Goal: Transaction & Acquisition: Download file/media

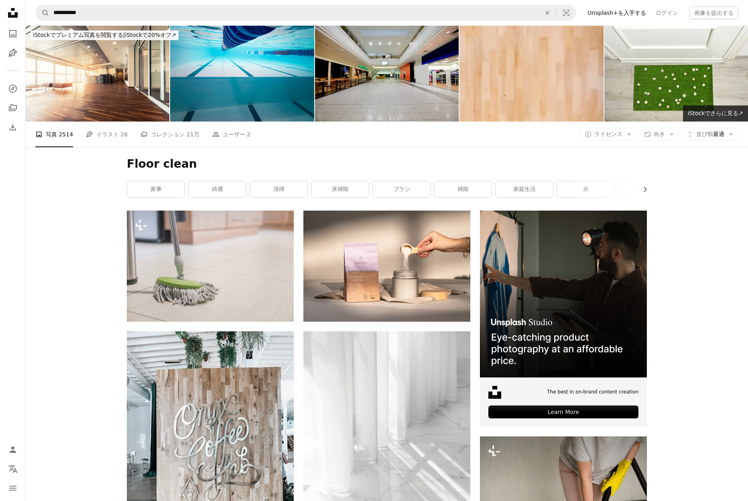
scroll to position [1348, 0]
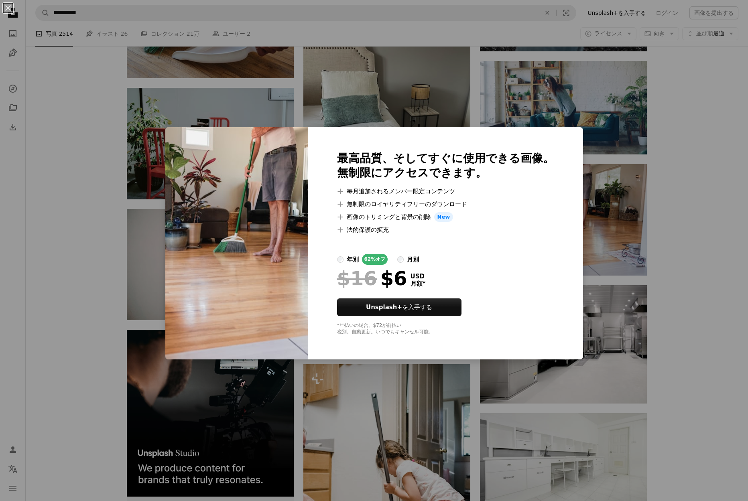
click at [696, 173] on div "An X shape 最高品質、そしてすぐに使用できる画像。 無制限にアクセスできます。 A plus sign 毎月追加されるメンバー限定コンテンツ A p…" at bounding box center [374, 250] width 748 height 501
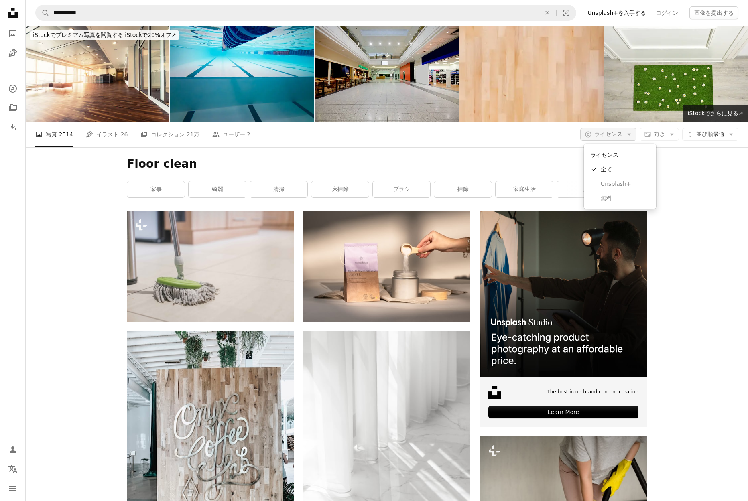
click at [628, 136] on icon "Arrow down" at bounding box center [629, 134] width 7 height 7
click at [620, 199] on span "無料" at bounding box center [625, 198] width 49 height 8
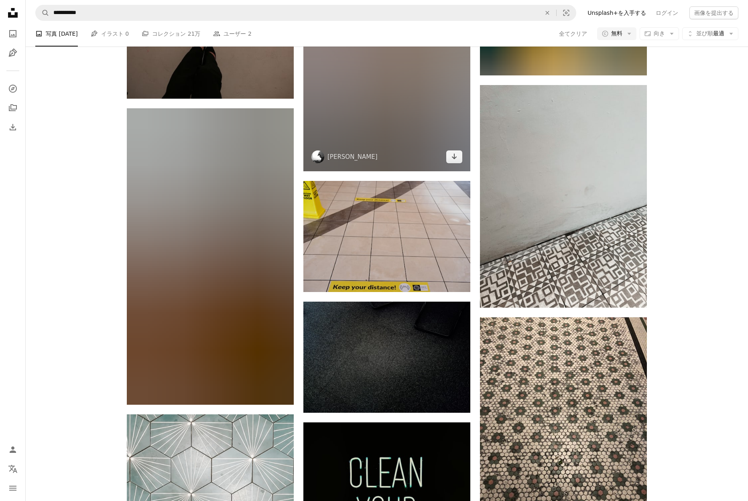
scroll to position [3351, 0]
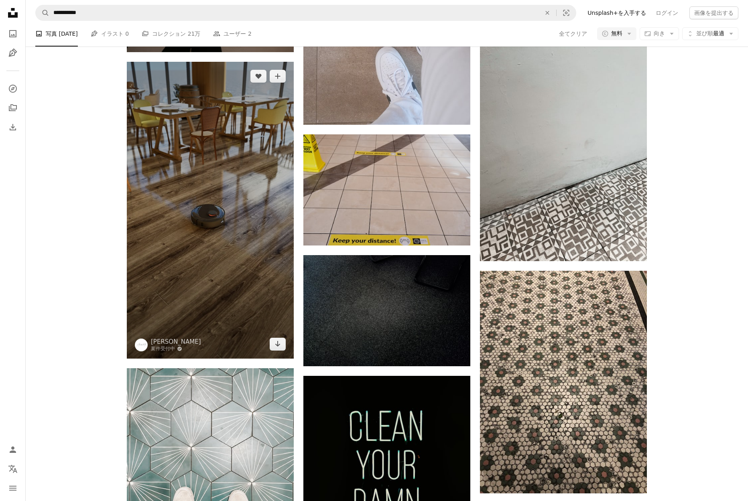
click at [220, 242] on img at bounding box center [210, 210] width 167 height 297
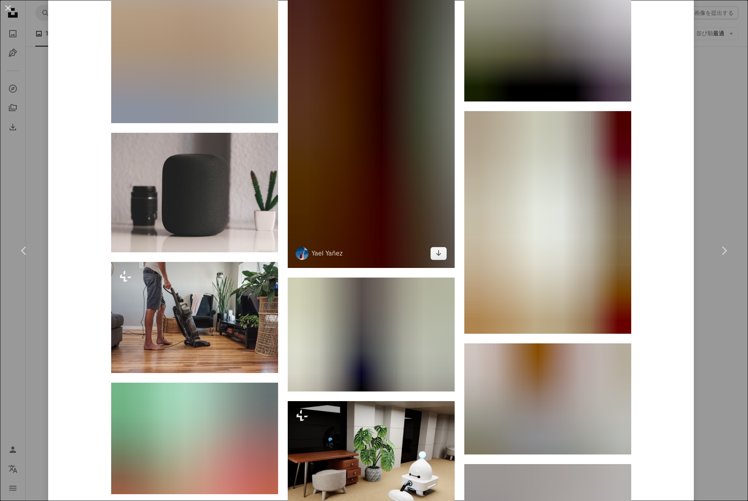
scroll to position [8716, 0]
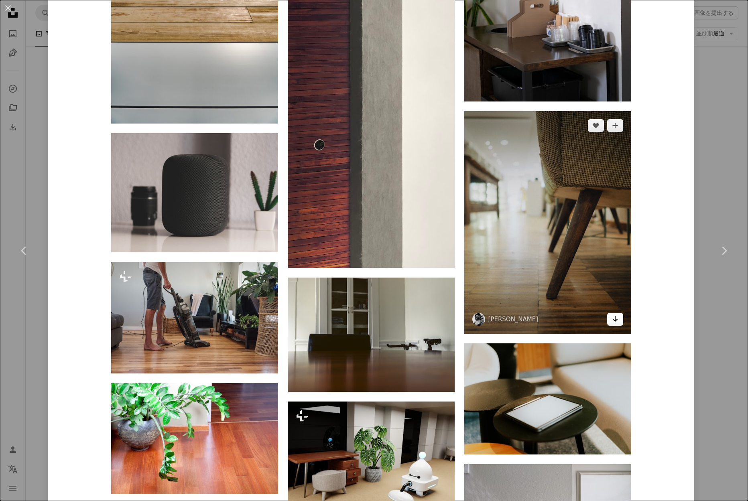
click at [618, 319] on icon "Arrow pointing down" at bounding box center [615, 319] width 6 height 10
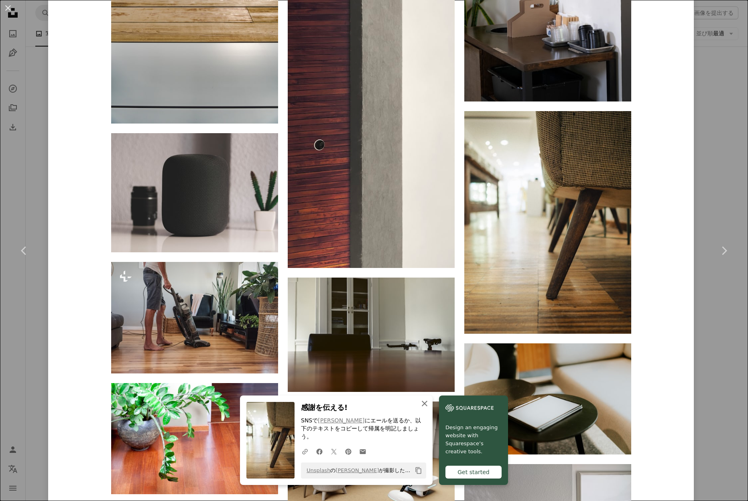
click at [425, 409] on icon "An X shape" at bounding box center [425, 404] width 10 height 10
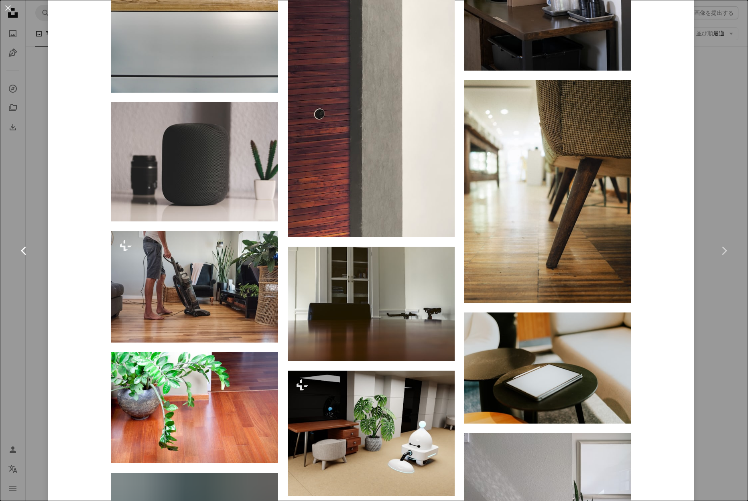
scroll to position [8750, 0]
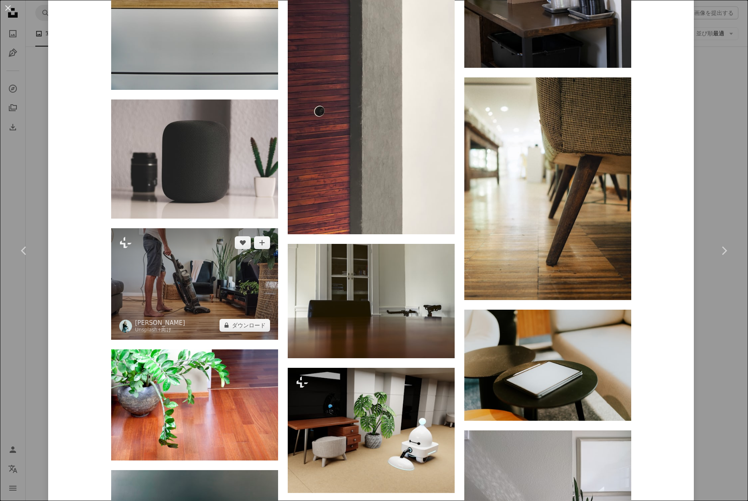
click at [218, 298] on img at bounding box center [194, 284] width 167 height 112
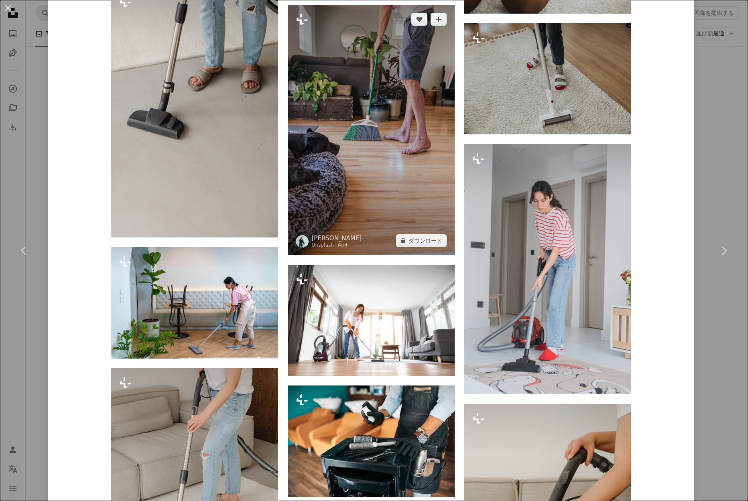
scroll to position [1770, 0]
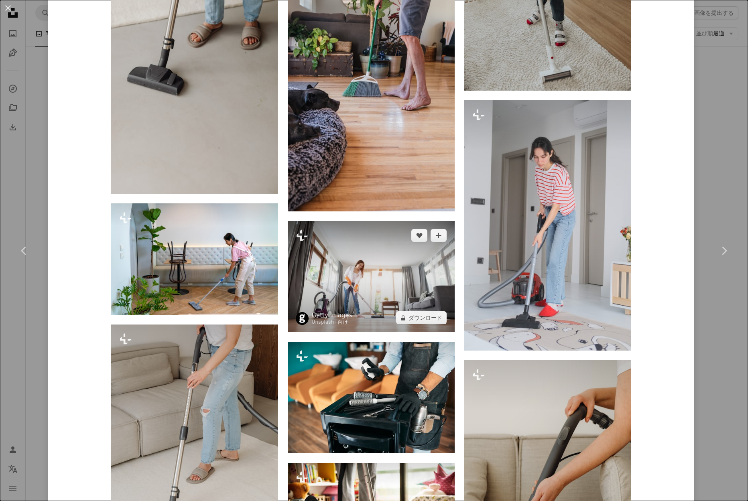
click at [401, 286] on img at bounding box center [371, 277] width 167 height 112
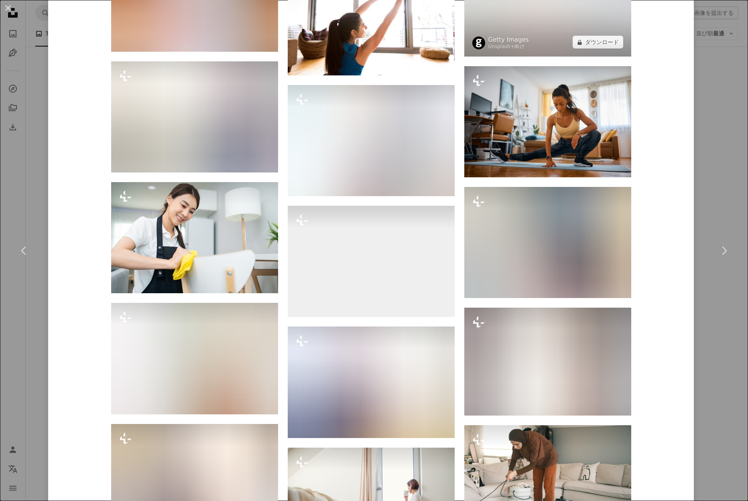
scroll to position [7720, 0]
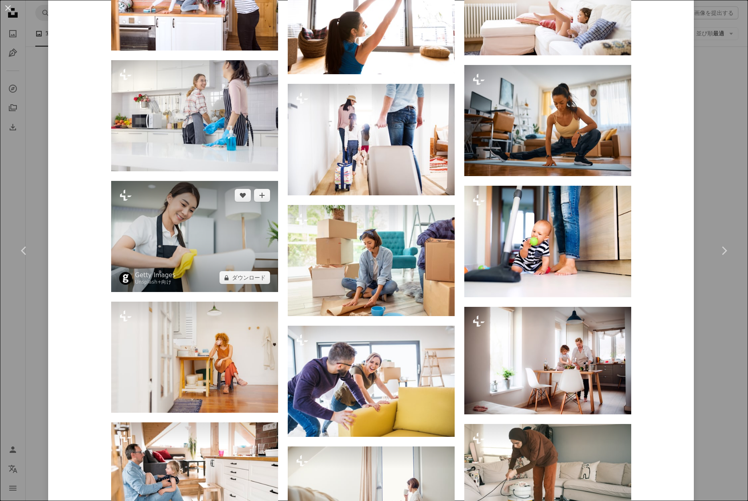
click at [234, 228] on img at bounding box center [194, 236] width 167 height 111
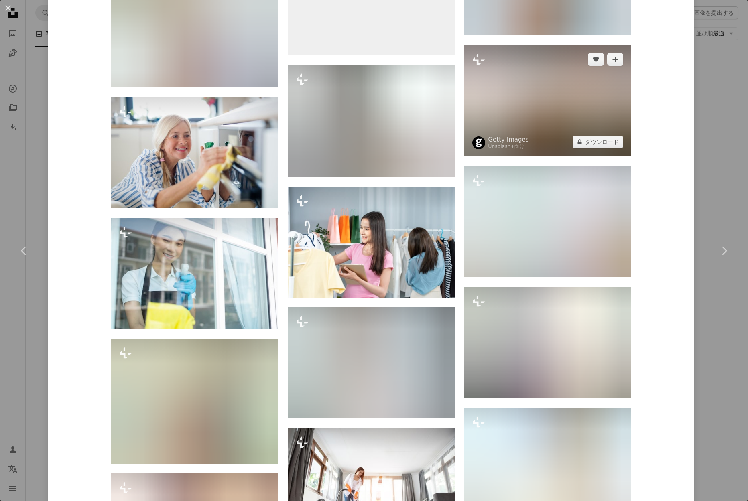
scroll to position [4383, 0]
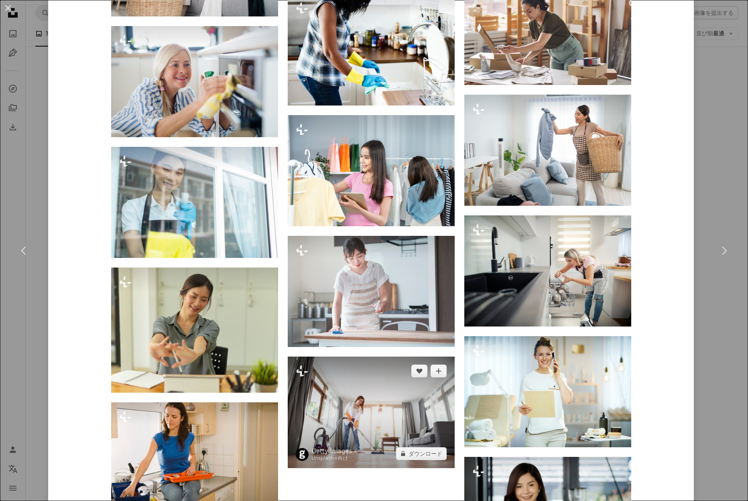
click at [380, 415] on img at bounding box center [371, 413] width 167 height 112
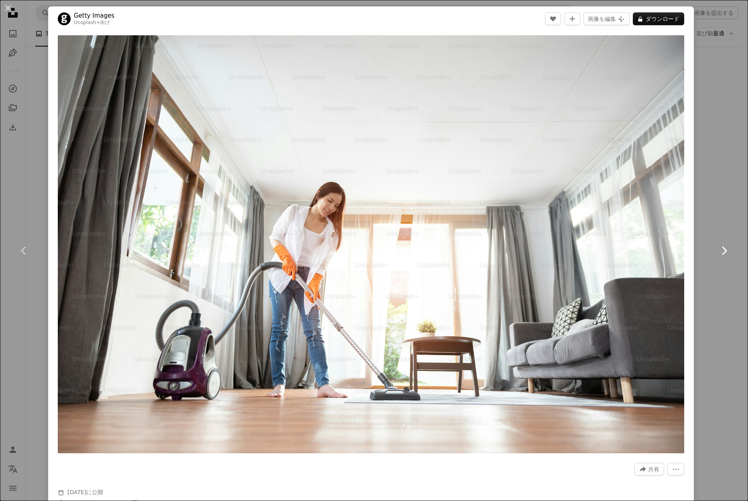
click at [708, 230] on link "Chevron right" at bounding box center [724, 250] width 48 height 77
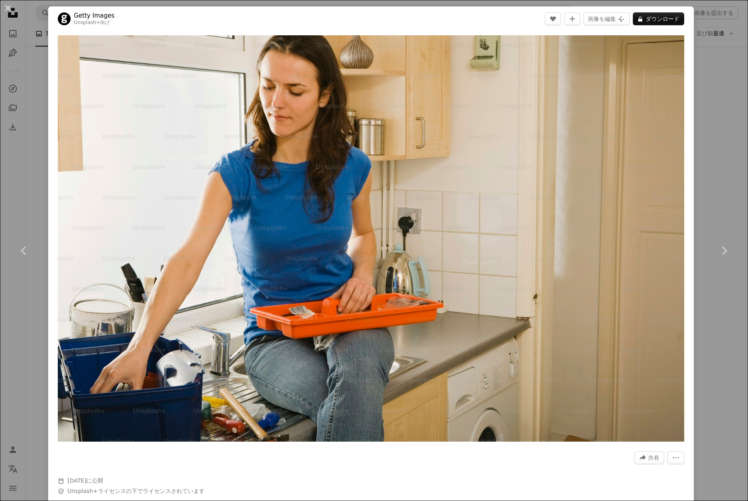
click at [28, 183] on div "An X shape Chevron left Chevron right Getty Images Unsplash+ 向け A heart A plus …" at bounding box center [374, 250] width 748 height 501
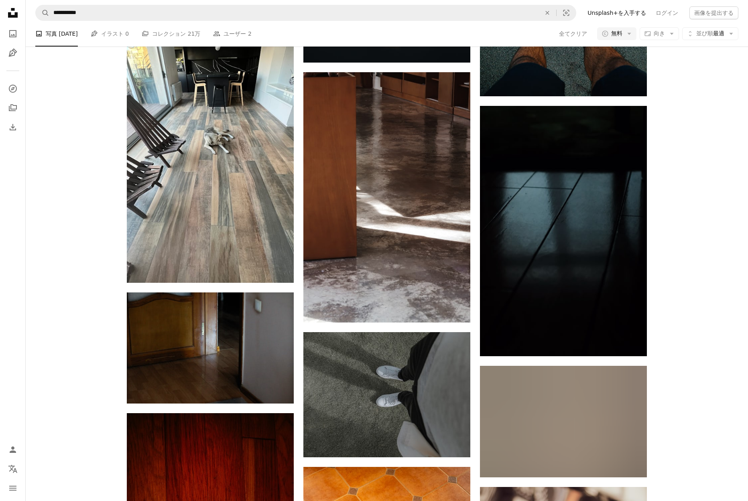
scroll to position [7030, 0]
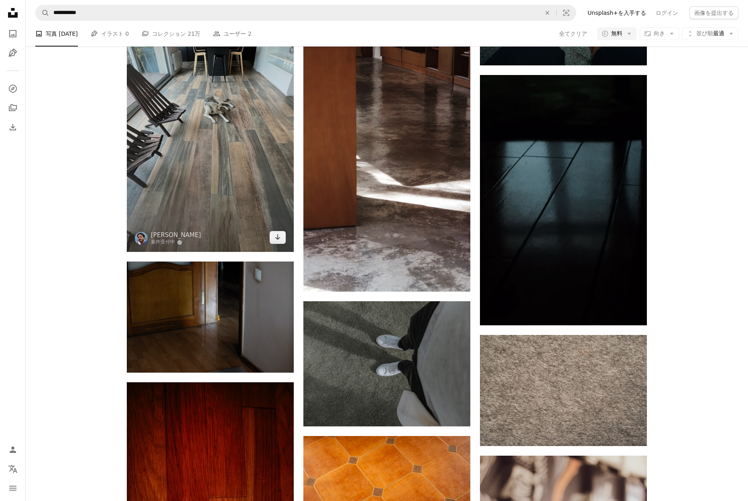
click at [198, 153] on img at bounding box center [210, 103] width 167 height 297
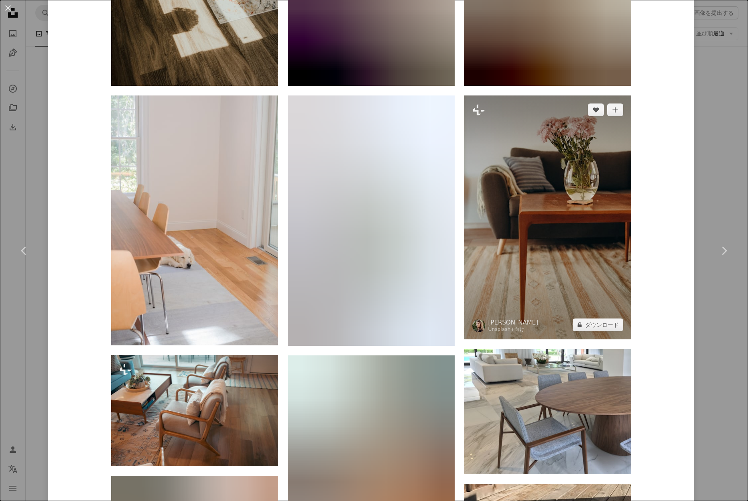
scroll to position [905, 0]
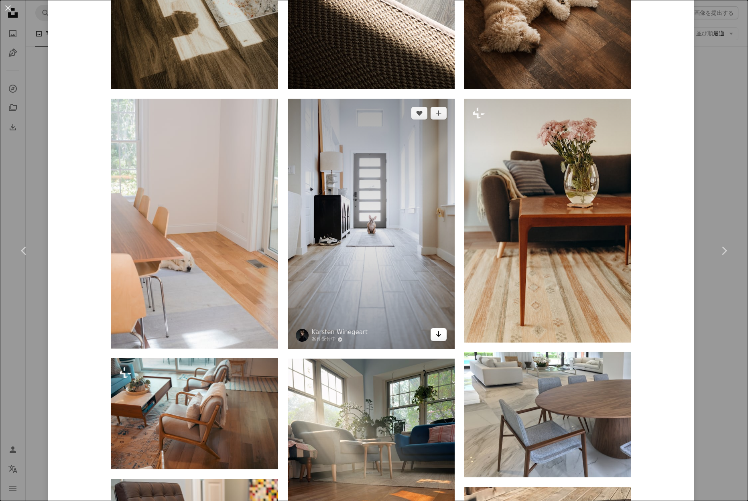
click at [440, 332] on icon "ダウンロード" at bounding box center [438, 335] width 5 height 6
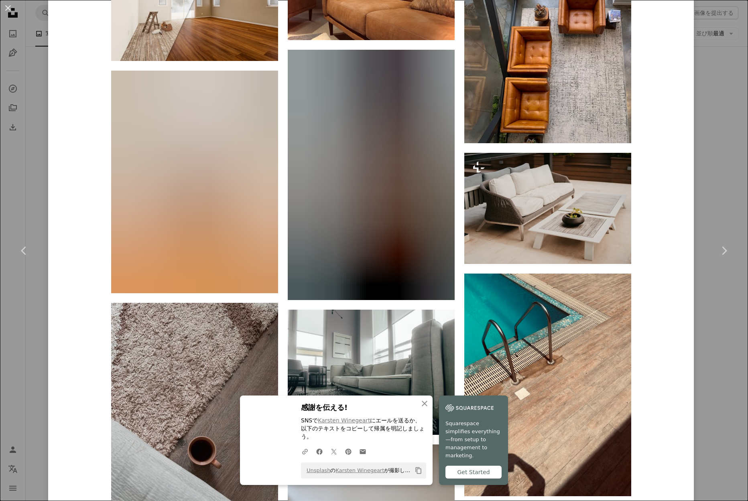
scroll to position [3779, 0]
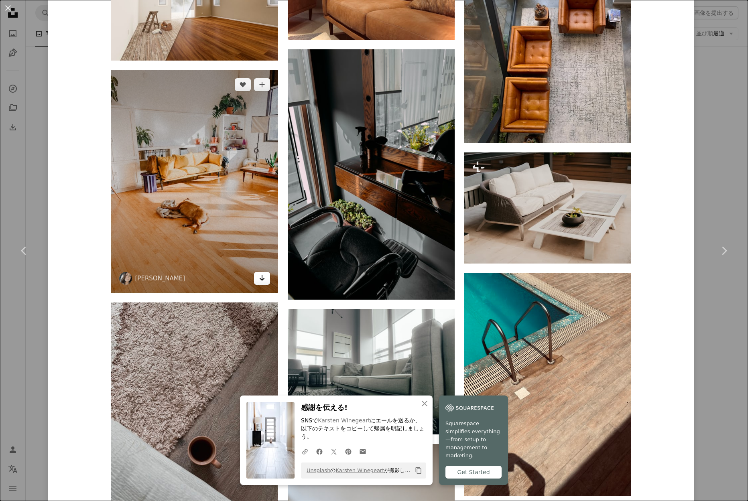
click at [265, 278] on icon "Arrow pointing down" at bounding box center [262, 278] width 6 height 10
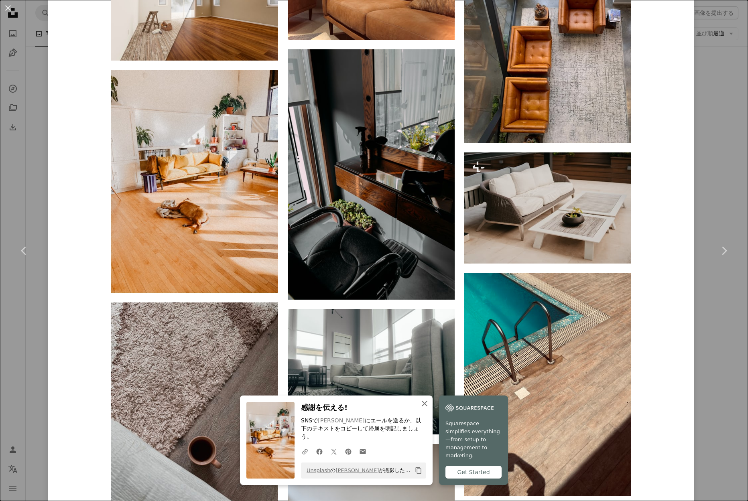
click at [425, 409] on icon "An X shape" at bounding box center [425, 404] width 10 height 10
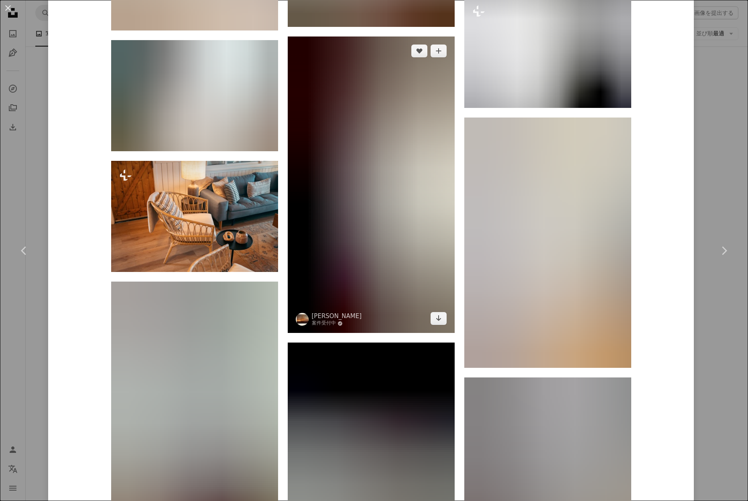
scroll to position [7503, 0]
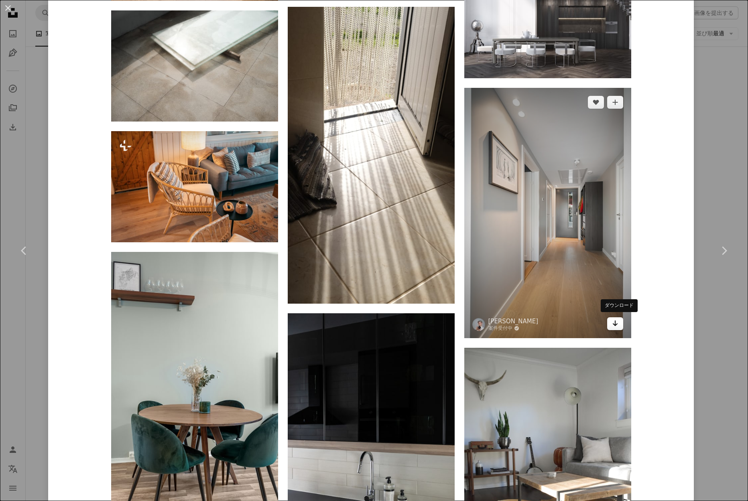
click at [617, 323] on icon "ダウンロード" at bounding box center [614, 324] width 5 height 6
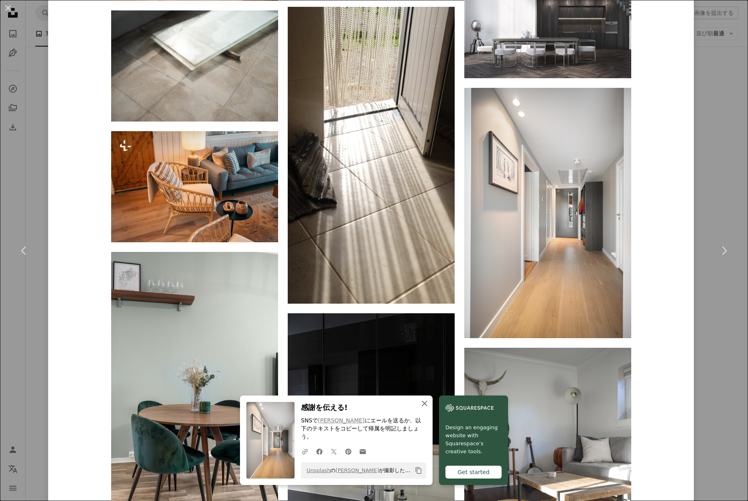
click at [425, 407] on icon "button" at bounding box center [425, 404] width 6 height 6
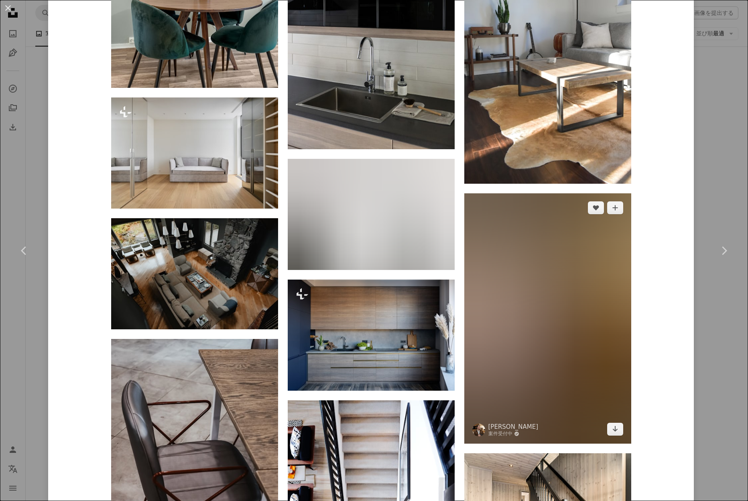
scroll to position [7902, 0]
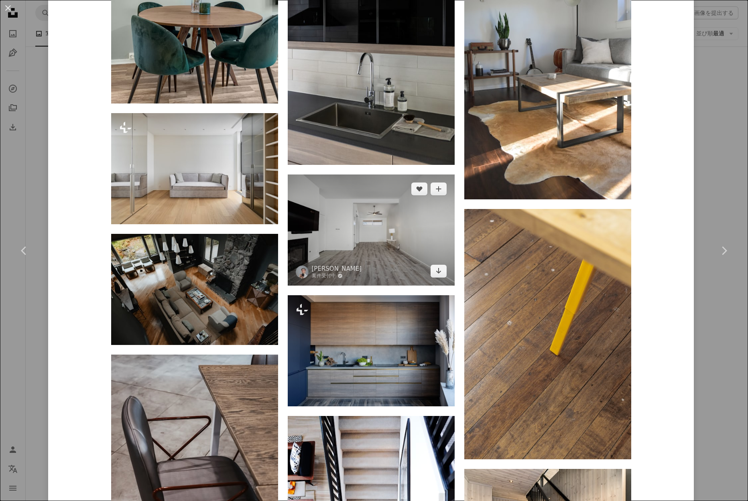
click at [403, 231] on img at bounding box center [371, 230] width 167 height 111
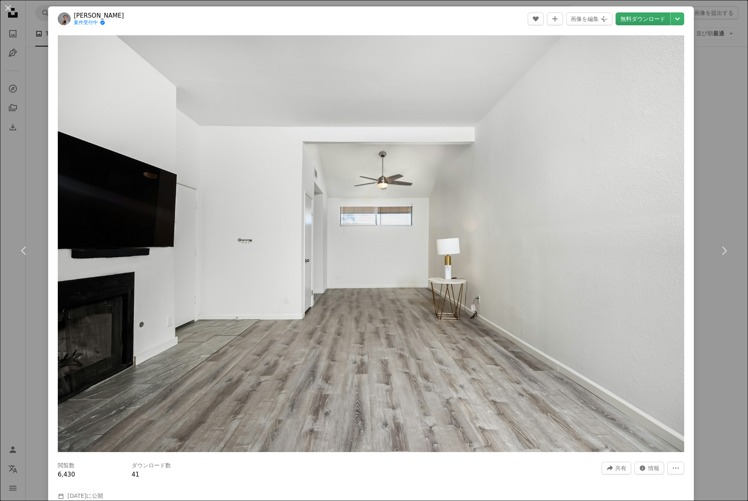
click at [660, 19] on link "無料ダウンロード" at bounding box center [643, 18] width 55 height 13
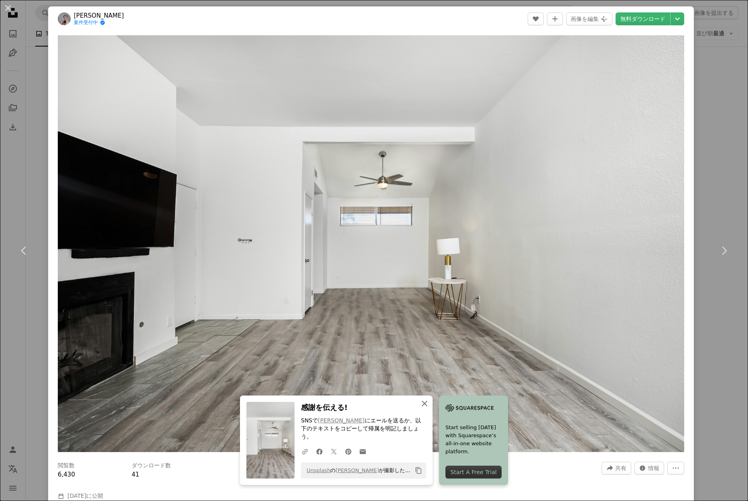
click at [425, 409] on icon "An X shape" at bounding box center [425, 404] width 10 height 10
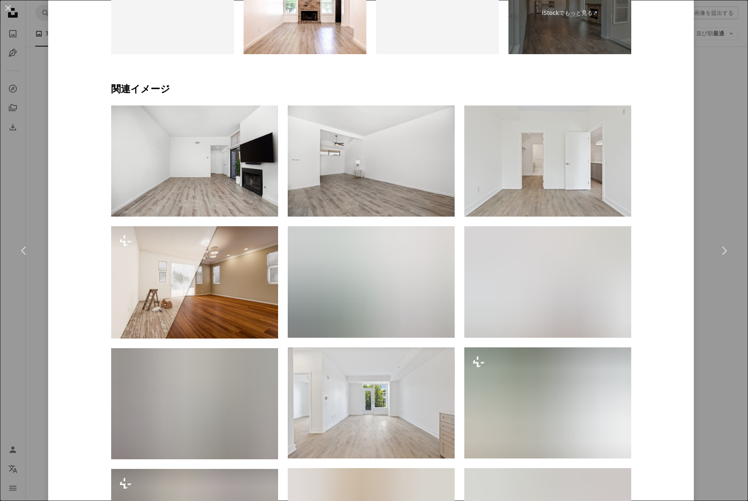
scroll to position [640, 0]
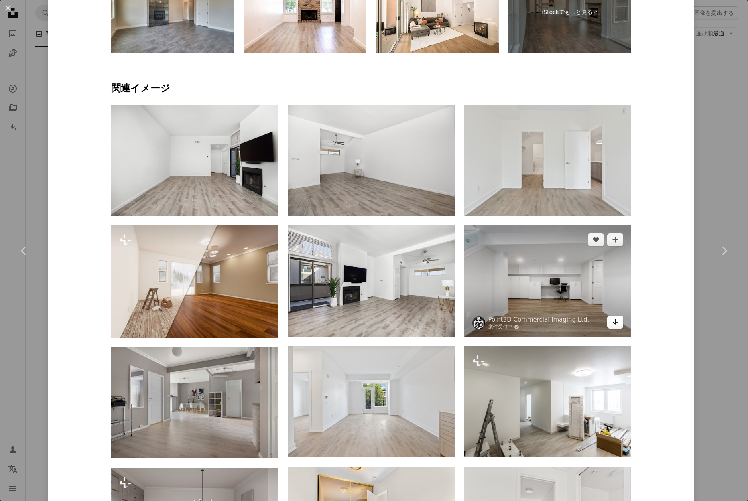
click at [618, 321] on icon "ダウンロード" at bounding box center [614, 322] width 5 height 6
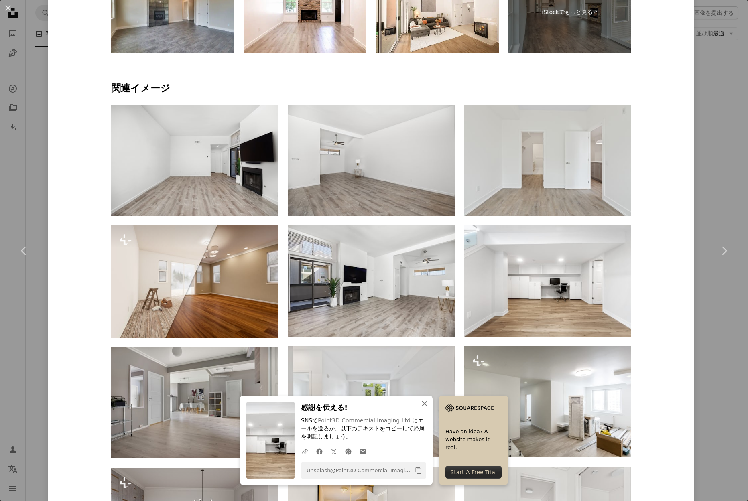
click at [425, 406] on icon "button" at bounding box center [425, 404] width 6 height 6
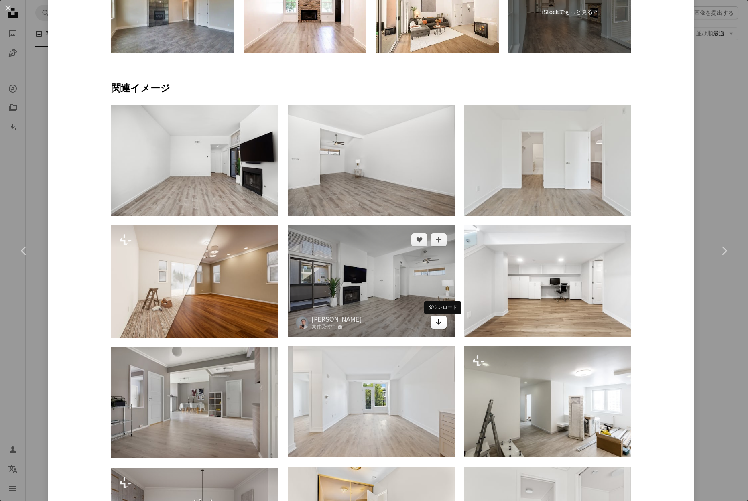
click at [442, 324] on icon "Arrow pointing down" at bounding box center [438, 322] width 6 height 10
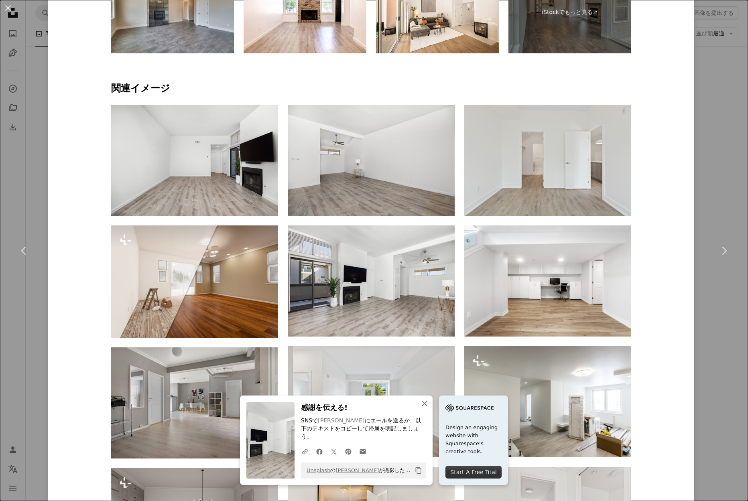
click at [425, 407] on icon "button" at bounding box center [425, 404] width 6 height 6
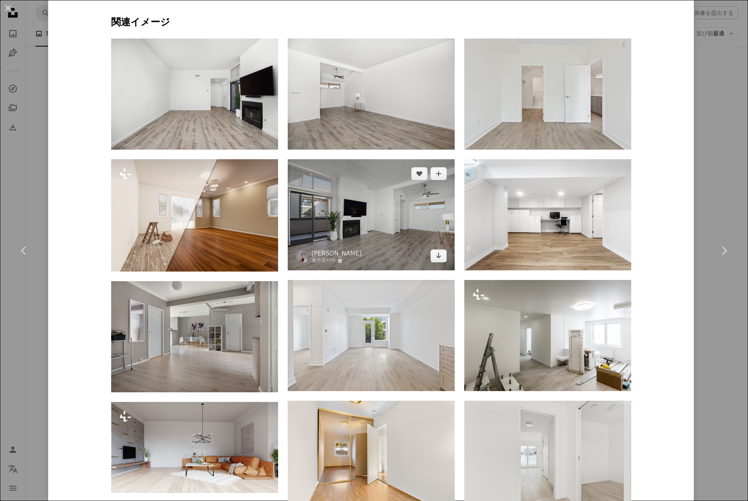
scroll to position [722, 0]
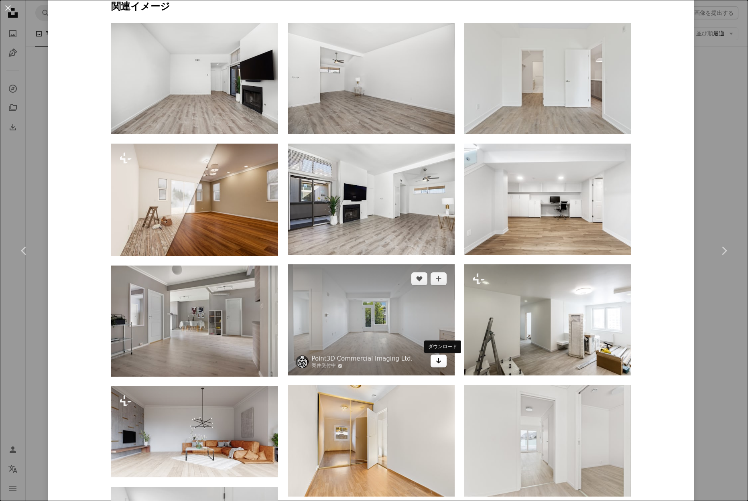
click at [442, 366] on icon "Arrow pointing down" at bounding box center [438, 361] width 6 height 10
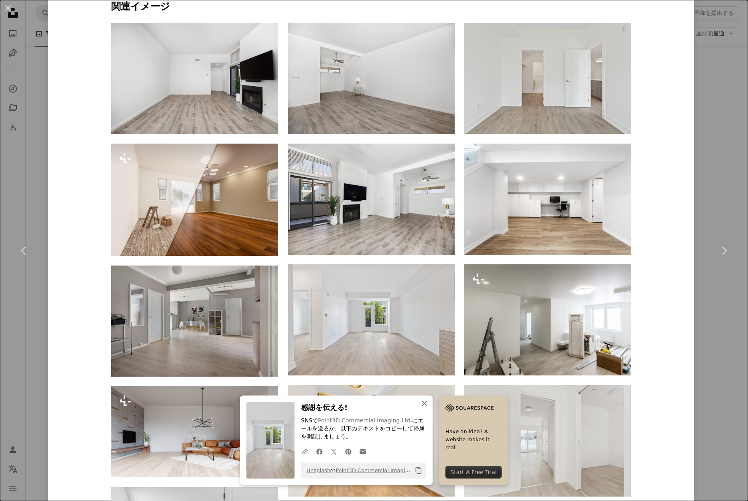
click at [426, 405] on icon "An X shape" at bounding box center [425, 404] width 10 height 10
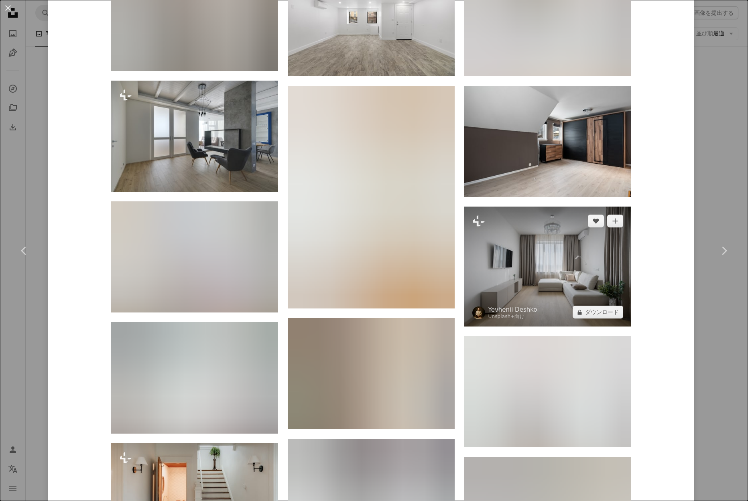
scroll to position [1751, 0]
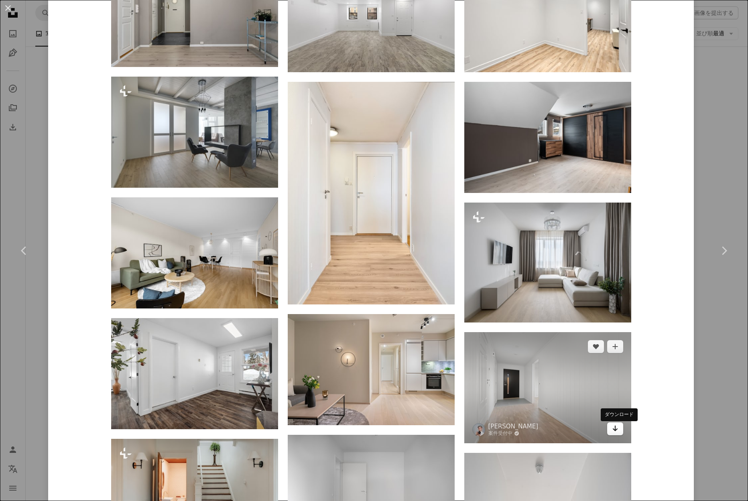
click at [618, 431] on icon "ダウンロード" at bounding box center [614, 429] width 5 height 6
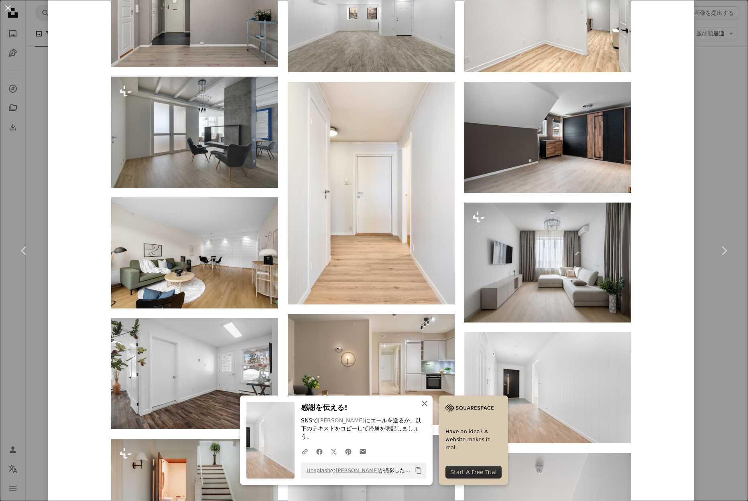
click at [426, 407] on icon "button" at bounding box center [425, 404] width 6 height 6
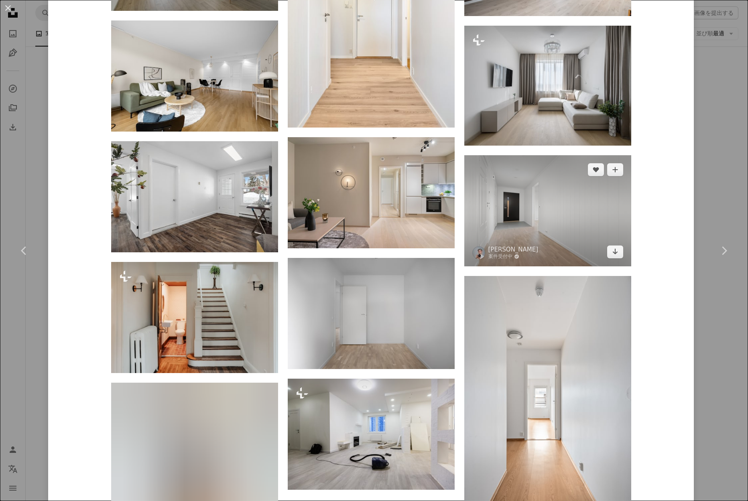
scroll to position [2007, 0]
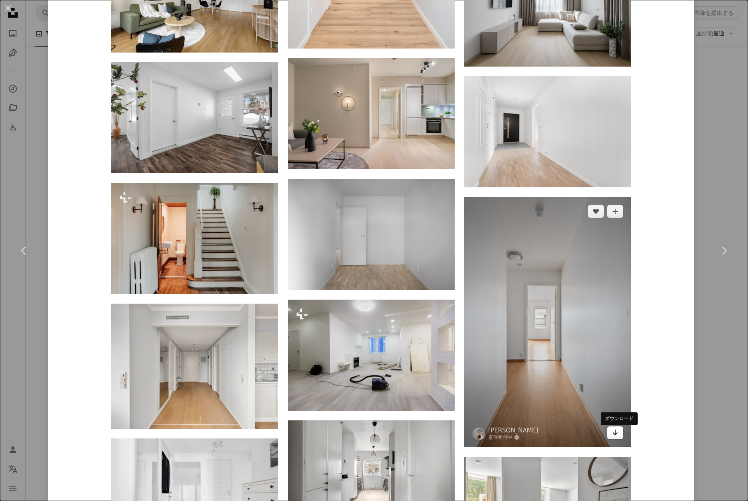
click at [615, 436] on icon "Arrow pointing down" at bounding box center [615, 433] width 6 height 10
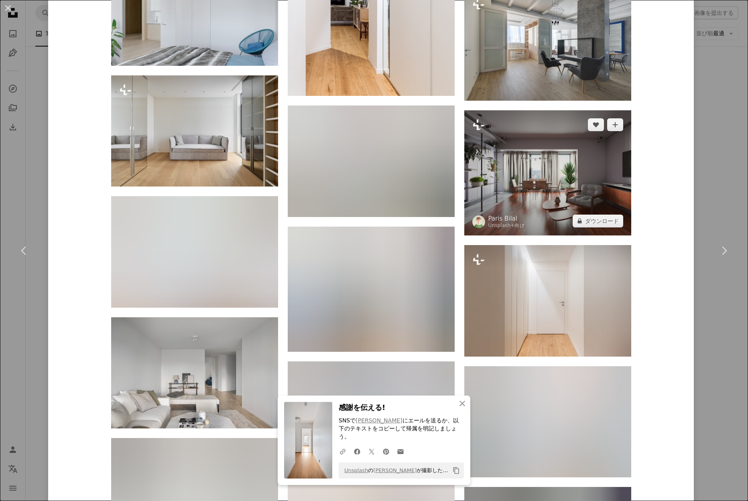
scroll to position [3343, 0]
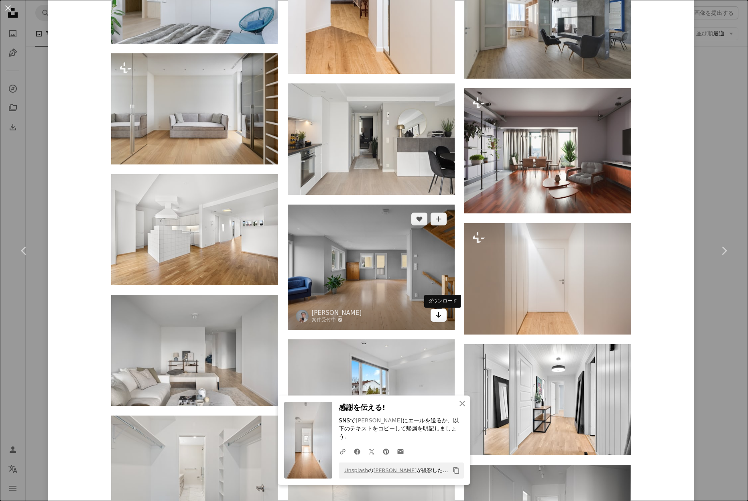
click at [442, 316] on icon "Arrow pointing down" at bounding box center [438, 315] width 6 height 10
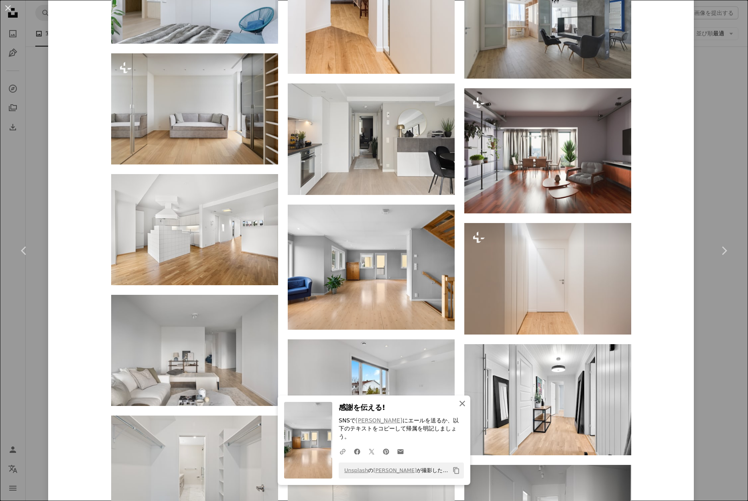
click at [463, 409] on icon "An X shape" at bounding box center [463, 404] width 10 height 10
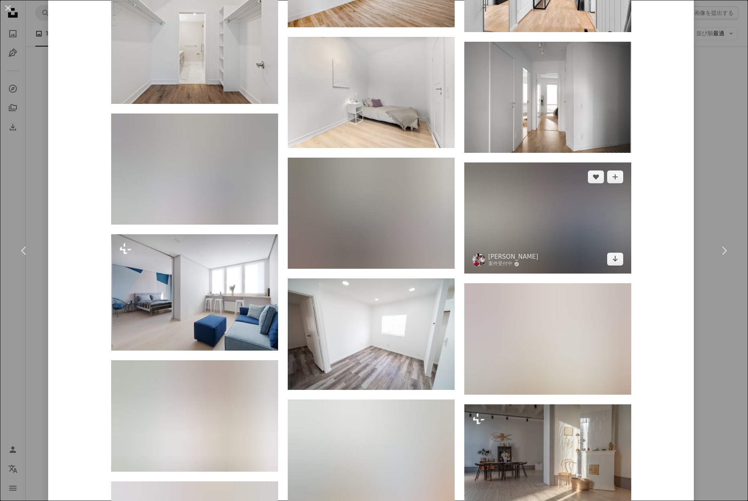
scroll to position [3767, 0]
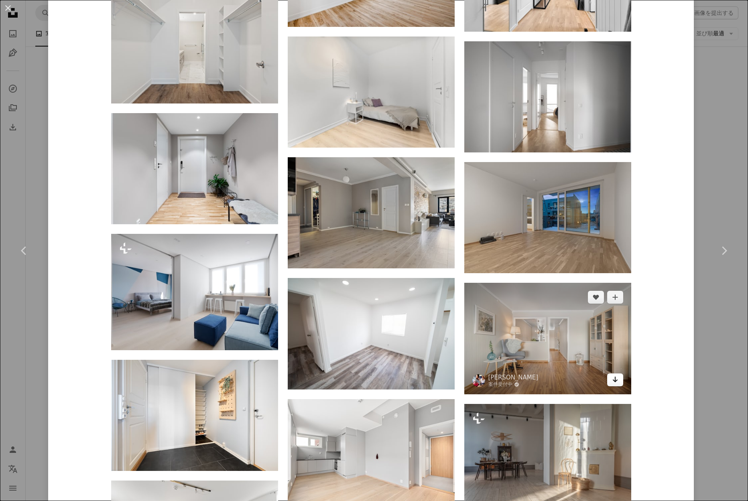
click at [618, 382] on icon "Arrow pointing down" at bounding box center [615, 380] width 6 height 10
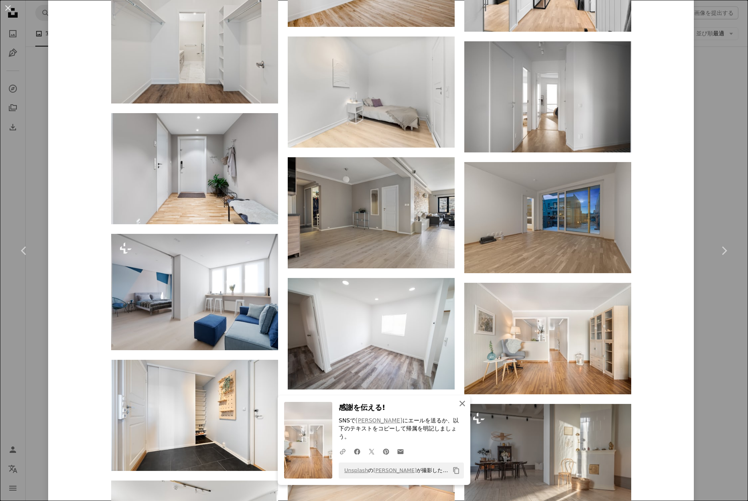
click at [462, 407] on icon "button" at bounding box center [463, 404] width 6 height 6
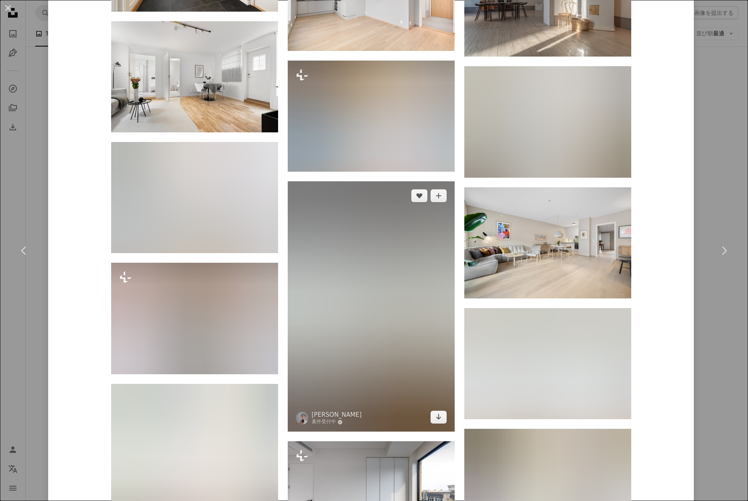
scroll to position [4254, 0]
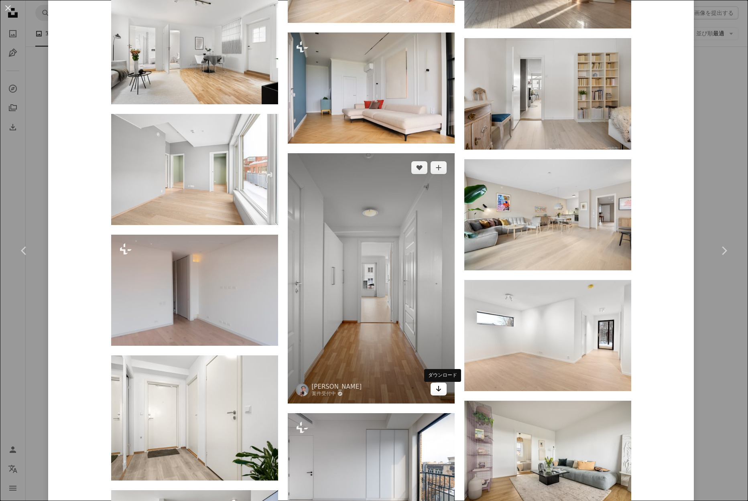
click at [441, 392] on icon "ダウンロード" at bounding box center [438, 389] width 5 height 6
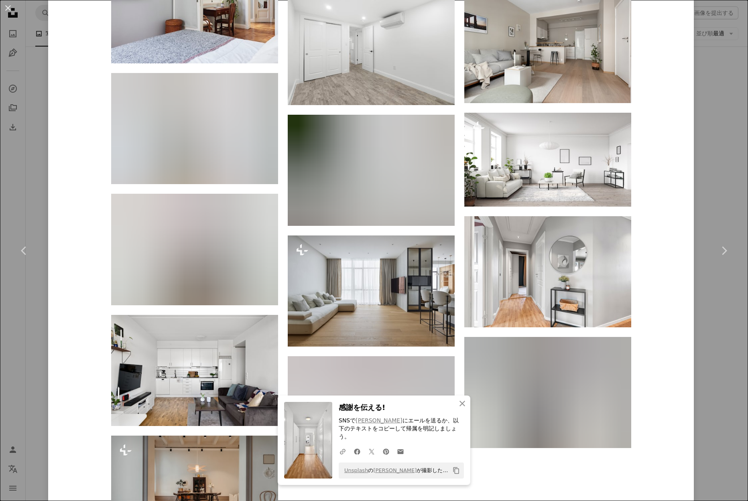
scroll to position [5643, 0]
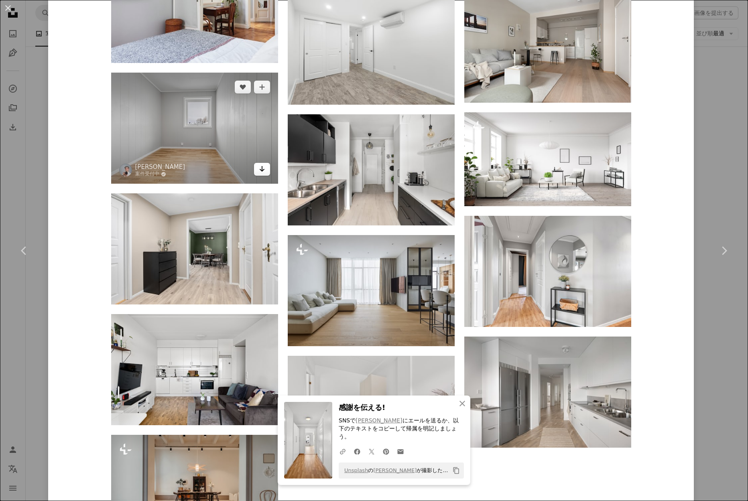
click at [269, 174] on link "Arrow pointing down" at bounding box center [262, 169] width 16 height 13
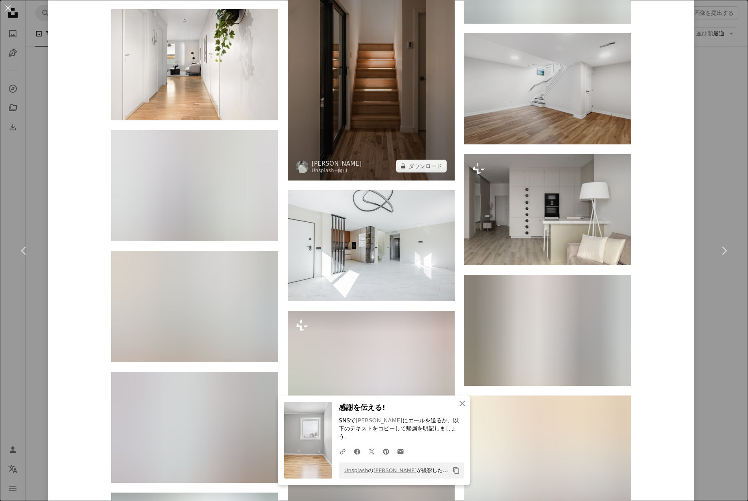
scroll to position [6436, 0]
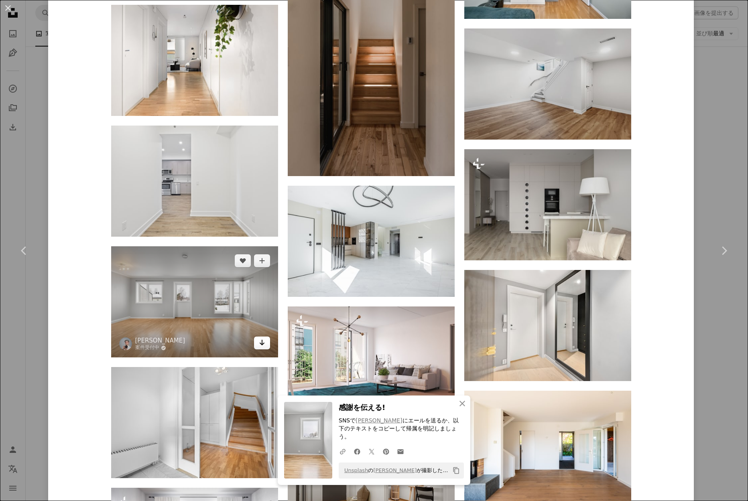
click at [264, 346] on icon "ダウンロード" at bounding box center [261, 343] width 5 height 6
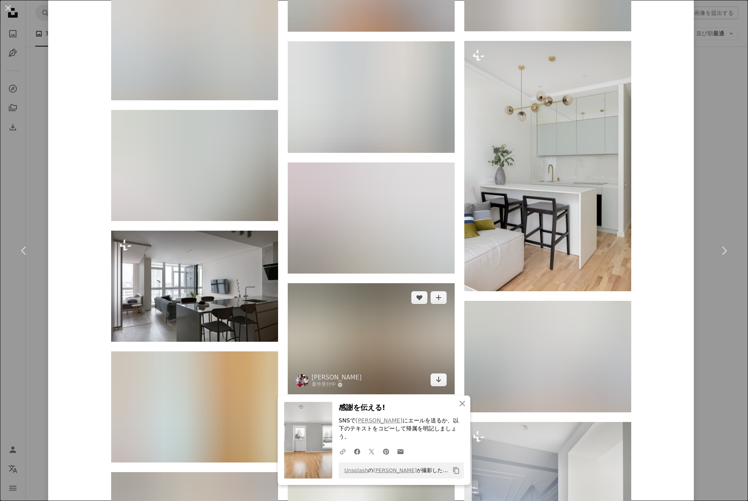
scroll to position [8722, 0]
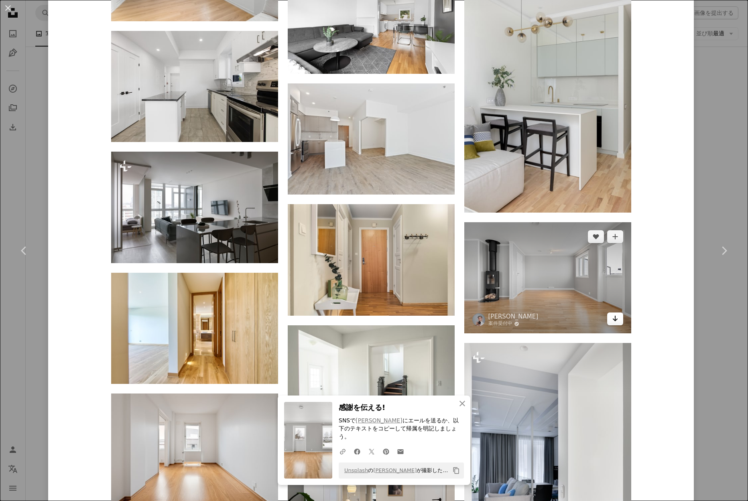
click at [618, 323] on icon "Arrow pointing down" at bounding box center [615, 319] width 6 height 10
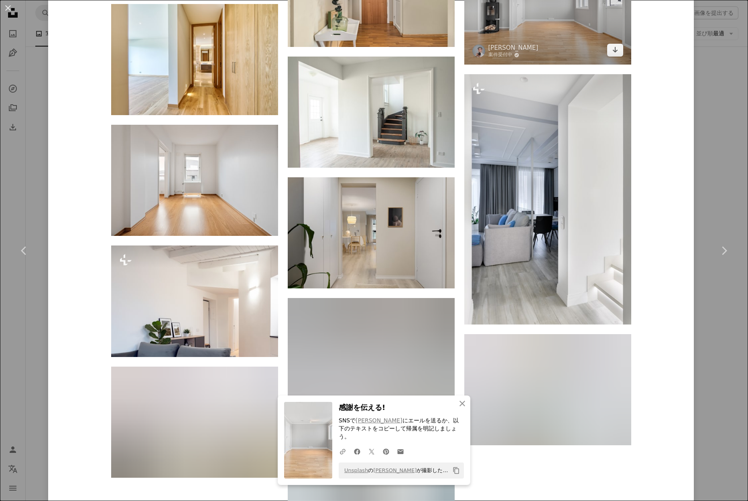
scroll to position [8998, 0]
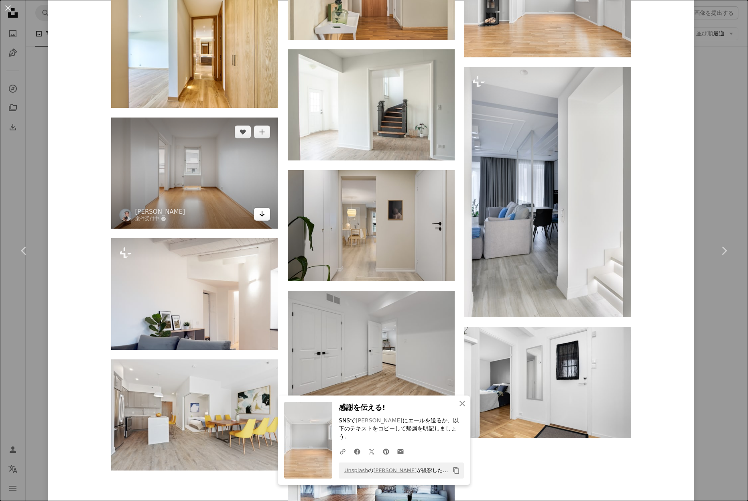
click at [263, 215] on icon "Arrow pointing down" at bounding box center [262, 214] width 6 height 10
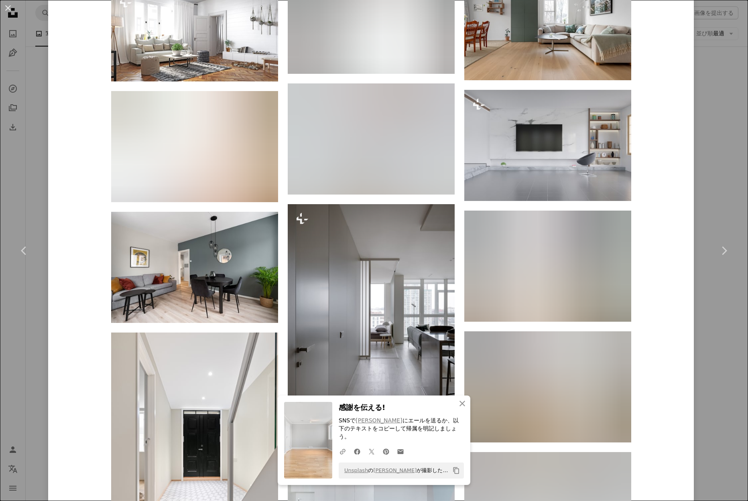
scroll to position [10939, 0]
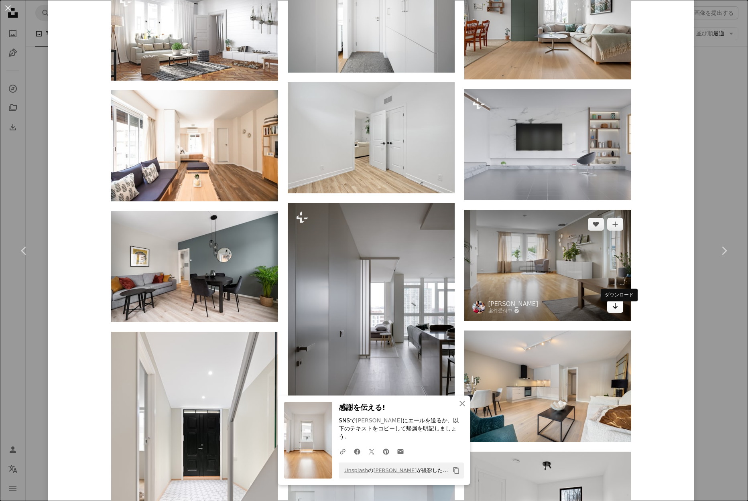
click at [618, 311] on icon "Arrow pointing down" at bounding box center [615, 306] width 6 height 10
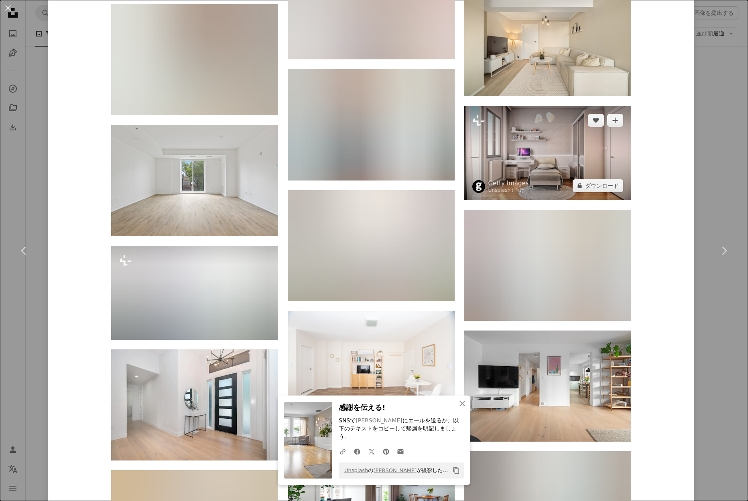
scroll to position [11692, 0]
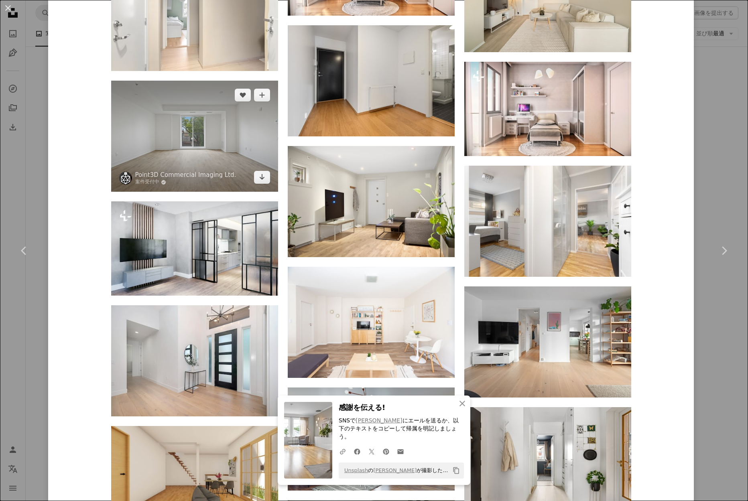
click at [237, 157] on img at bounding box center [194, 136] width 167 height 111
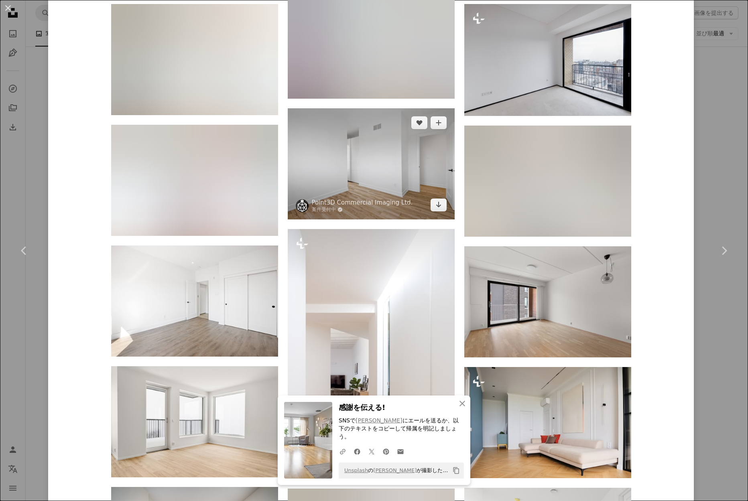
scroll to position [1577, 0]
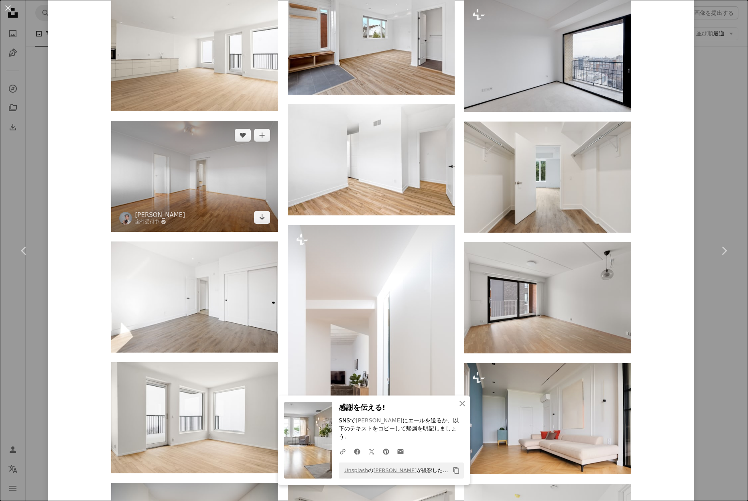
click at [228, 178] on img at bounding box center [194, 176] width 167 height 111
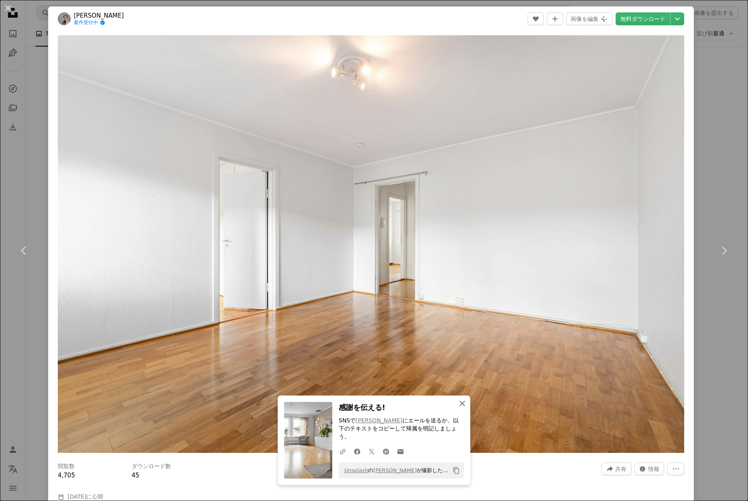
click at [465, 409] on icon "An X shape" at bounding box center [463, 404] width 10 height 10
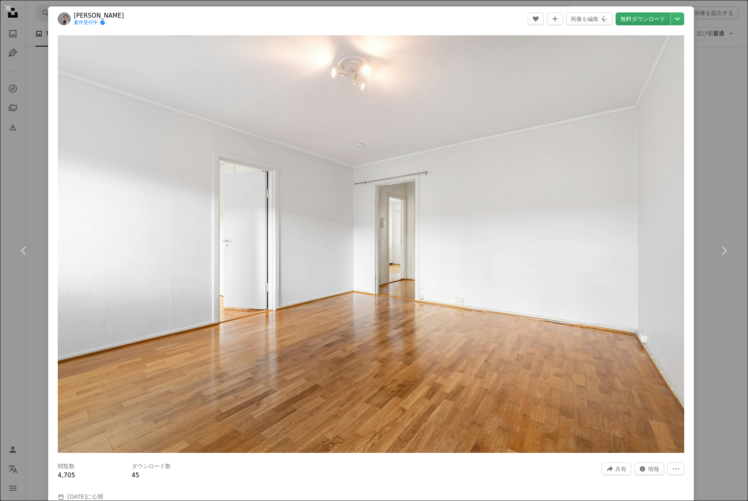
click at [654, 21] on link "無料ダウンロード" at bounding box center [643, 18] width 55 height 13
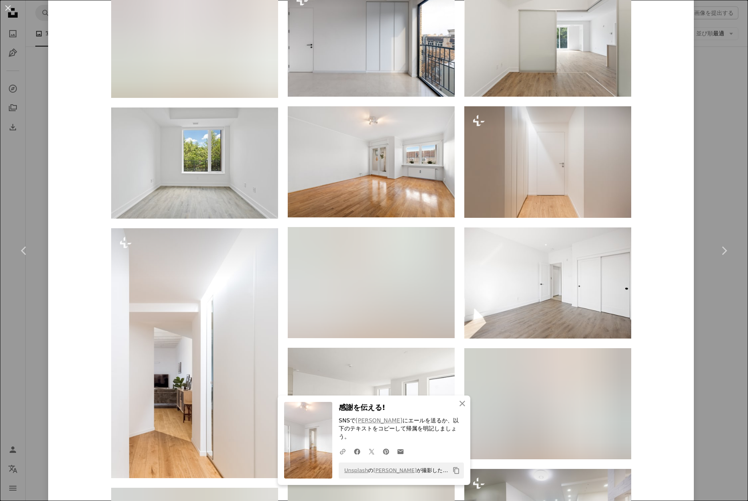
scroll to position [1351, 0]
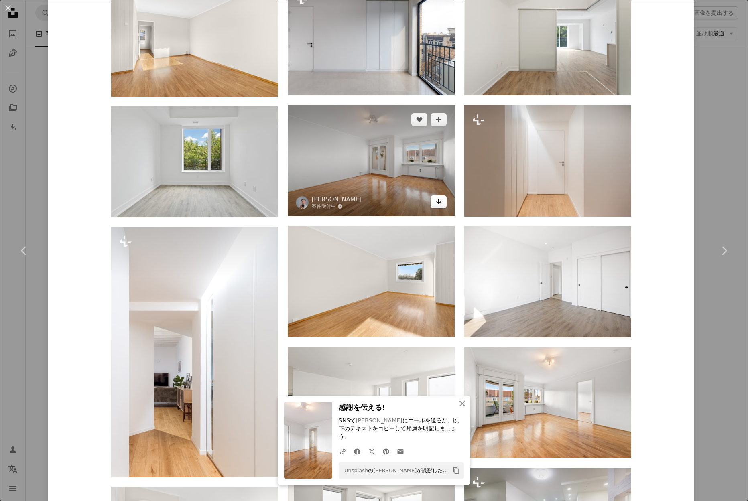
click at [442, 202] on icon "Arrow pointing down" at bounding box center [438, 202] width 6 height 10
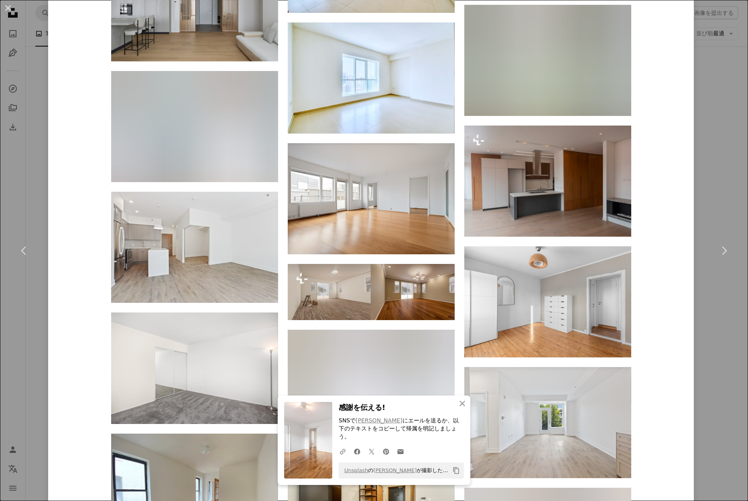
scroll to position [3852, 0]
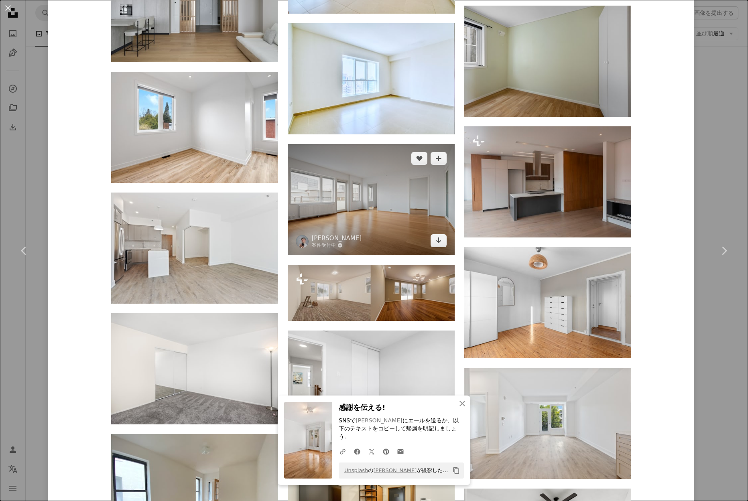
click at [399, 209] on img at bounding box center [371, 199] width 167 height 111
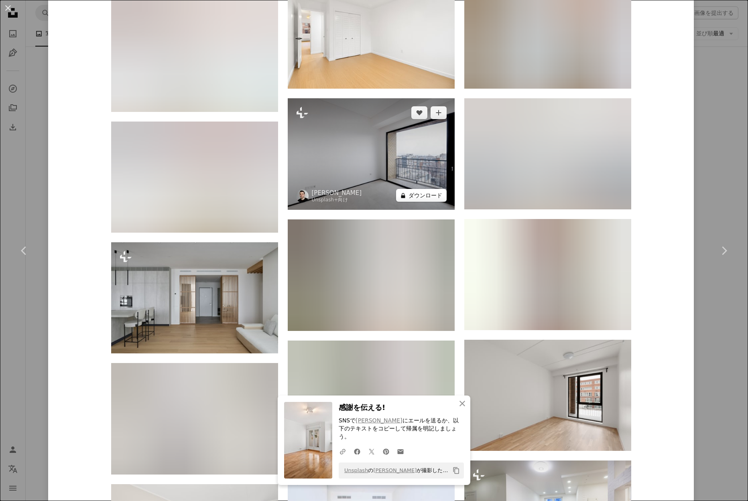
scroll to position [3515, 0]
